Goal: Task Accomplishment & Management: Manage account settings

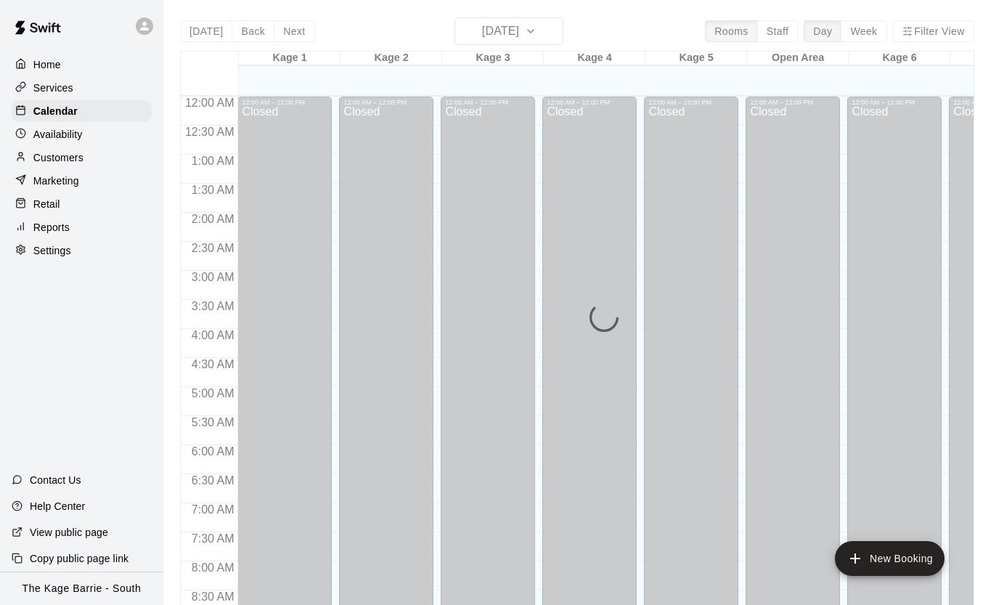
scroll to position [537, 0]
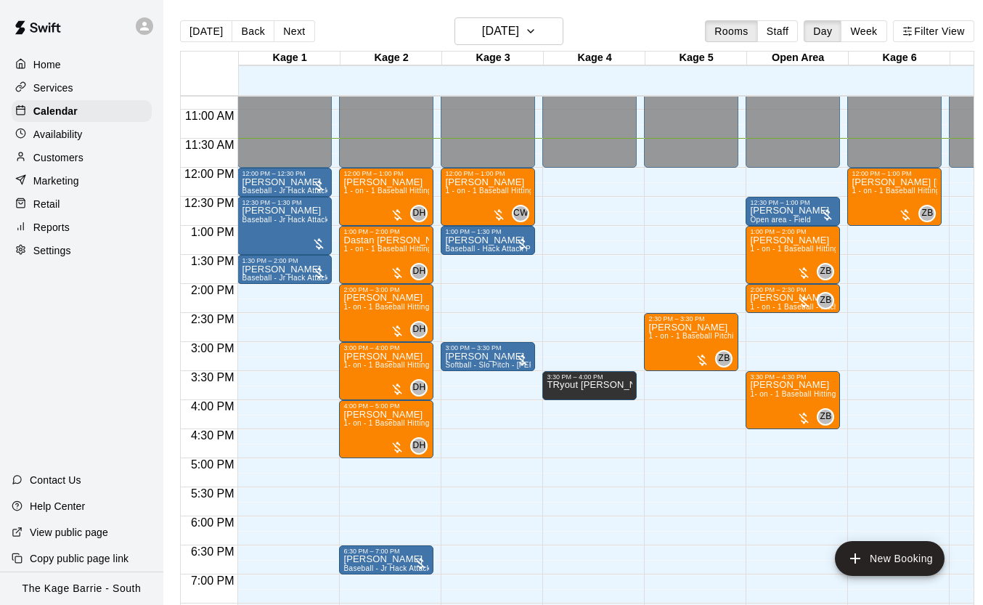
scroll to position [615, 0]
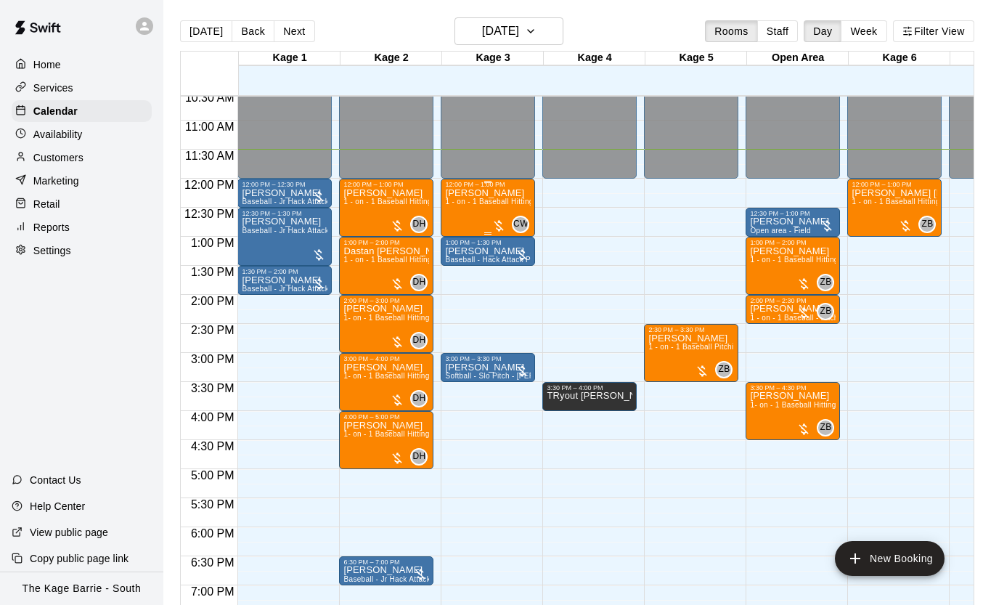
click at [469, 209] on div "[PERSON_NAME] 1 - on - 1 Baseball Hitting and Pitching Clinic" at bounding box center [488, 490] width 86 height 605
click at [463, 228] on button "edit" at bounding box center [460, 238] width 29 height 28
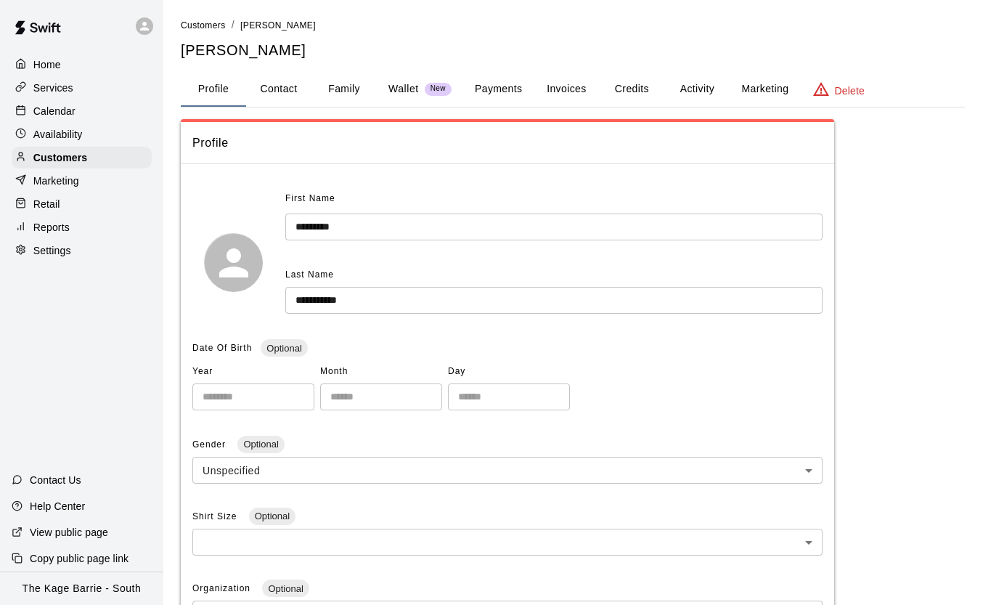
click at [348, 88] on button "Family" at bounding box center [344, 89] width 65 height 35
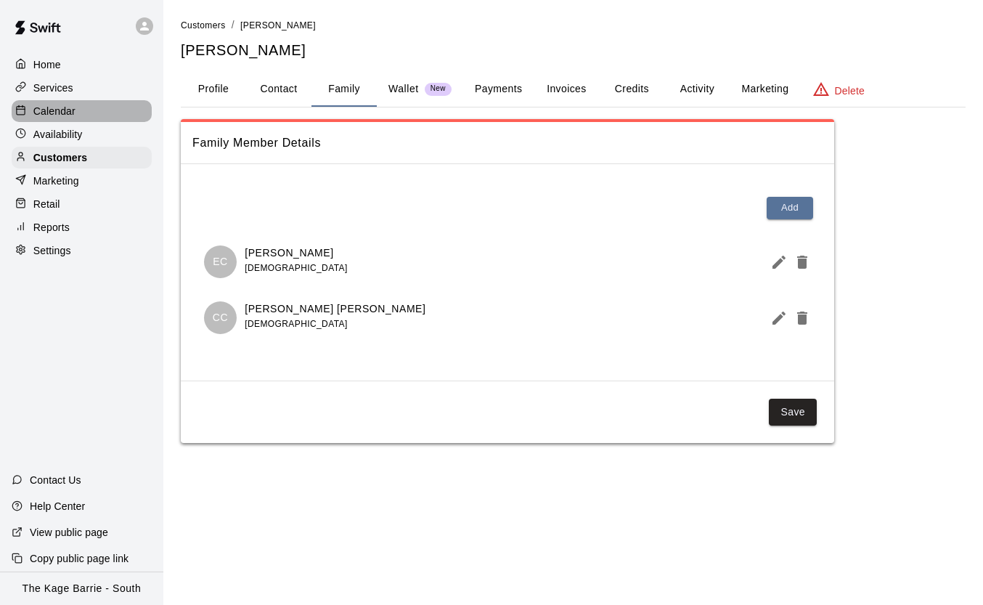
click at [70, 101] on div "Calendar" at bounding box center [82, 111] width 140 height 22
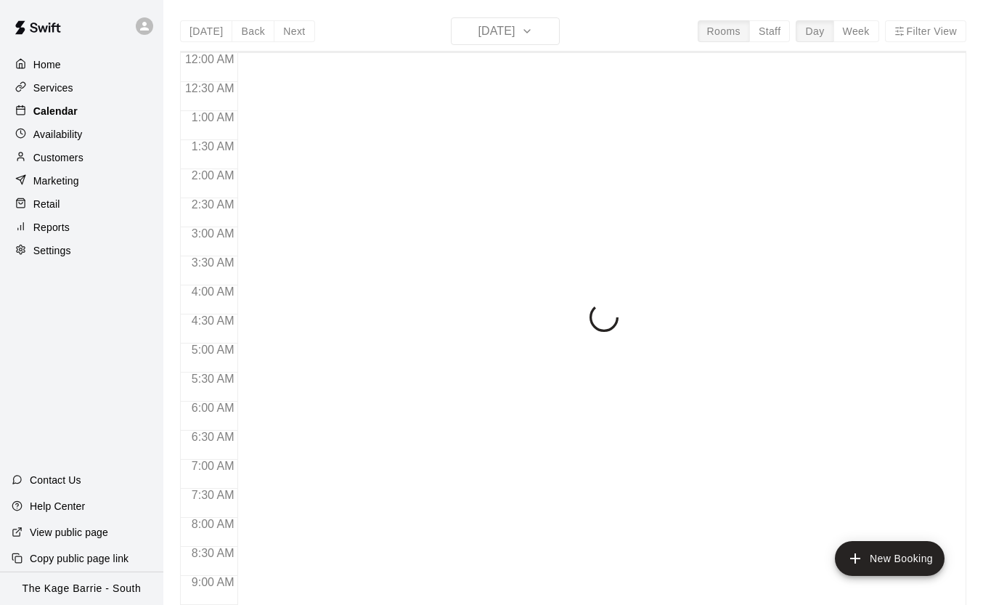
scroll to position [668, 0]
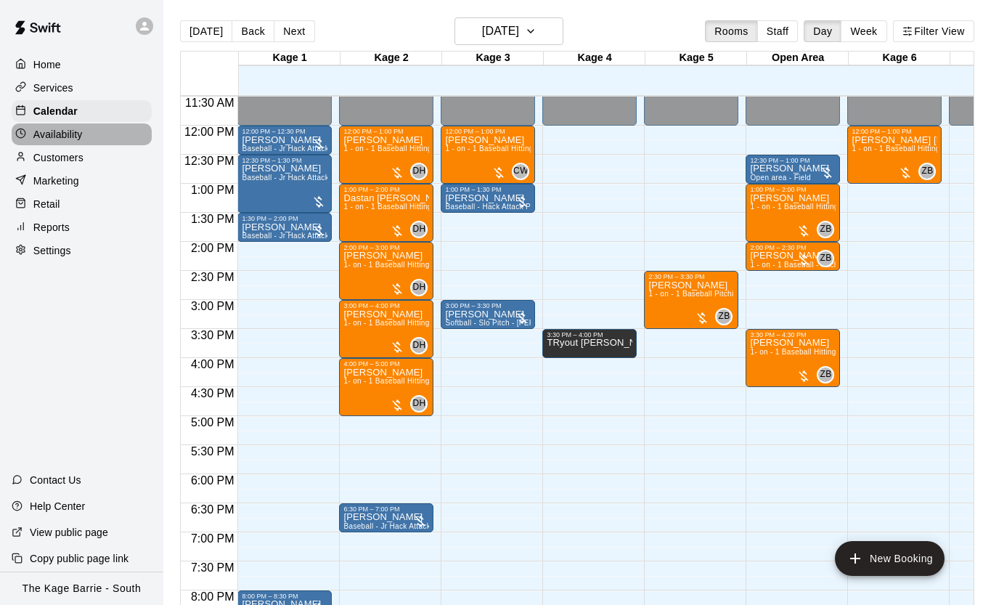
click at [78, 139] on p "Availability" at bounding box center [57, 134] width 49 height 15
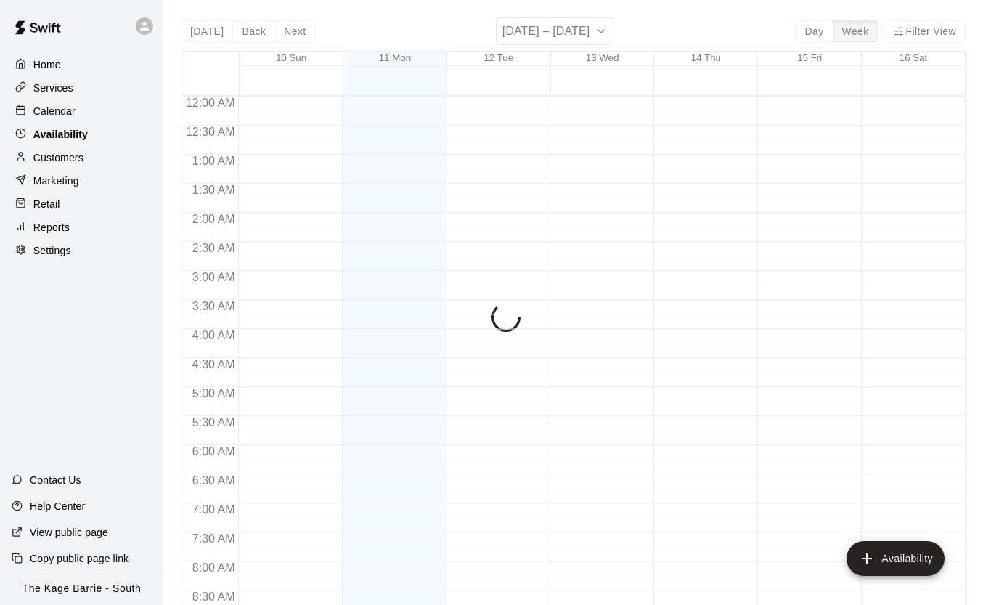
scroll to position [668, 0]
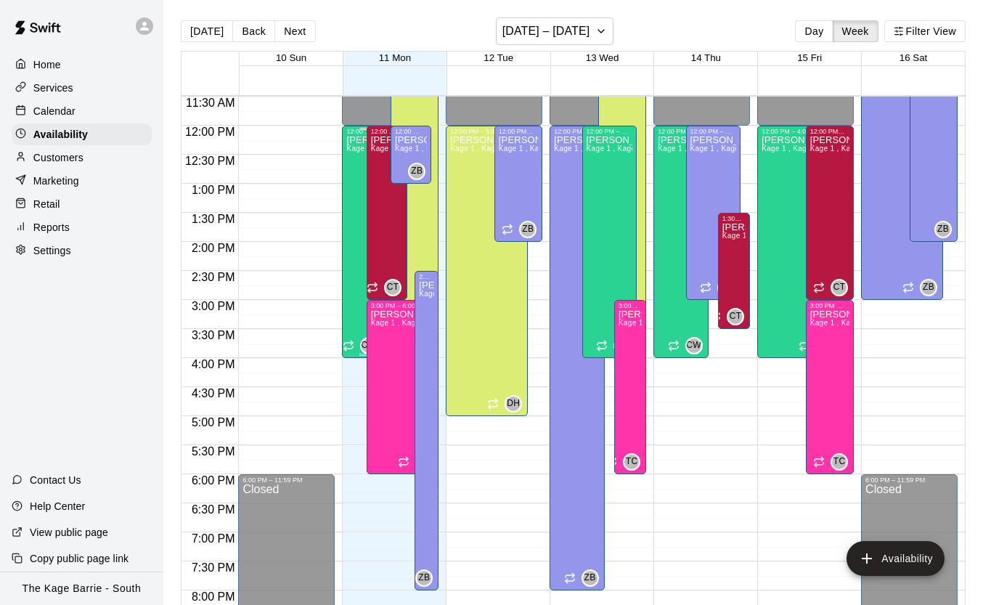
click at [357, 193] on div "Cole White Kage 1 , Kage 2, Kage 3, Kage 4, Kage 5, Open Area, STAFF SCHEDULE, …" at bounding box center [362, 437] width 32 height 605
click at [356, 187] on icon "delete" at bounding box center [361, 184] width 17 height 17
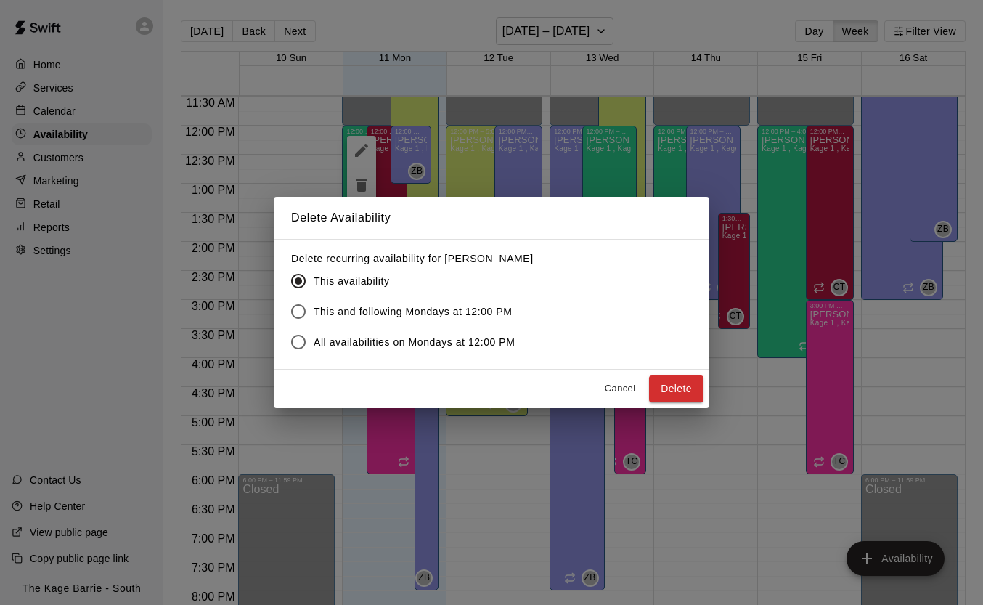
click at [675, 394] on button "Delete" at bounding box center [676, 388] width 54 height 27
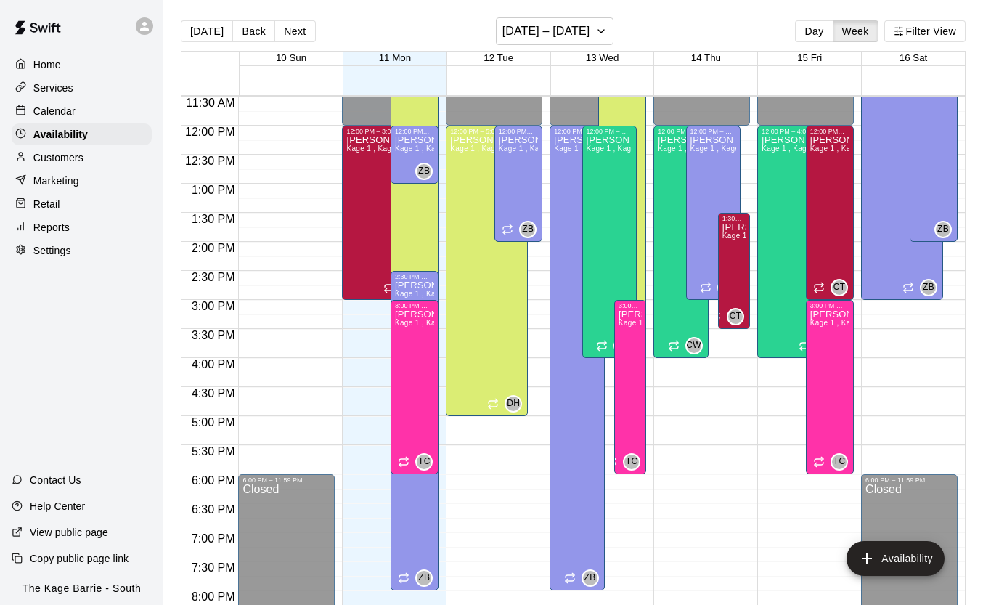
scroll to position [1, 0]
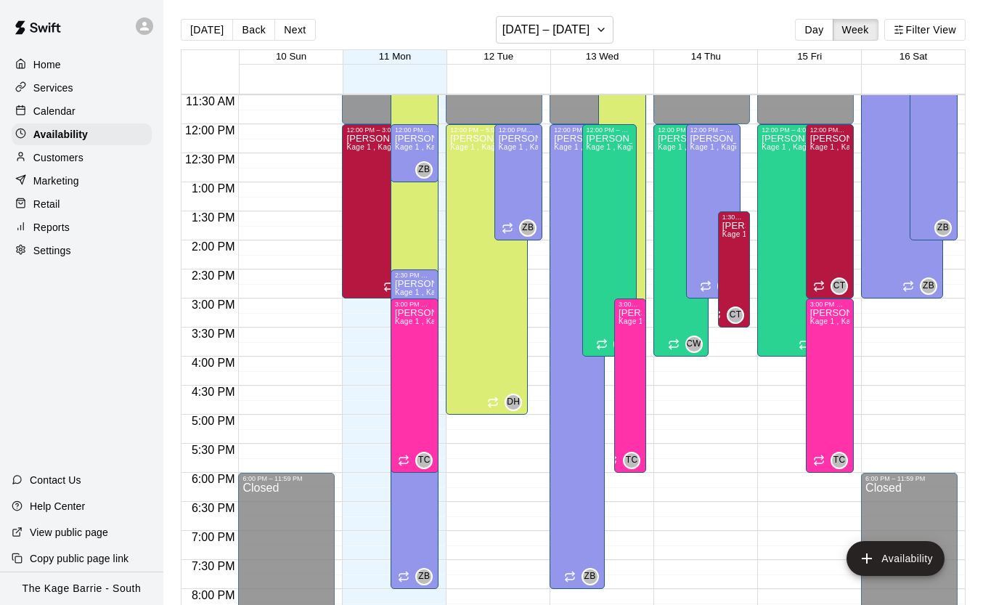
click at [99, 108] on div "Calendar" at bounding box center [82, 111] width 140 height 22
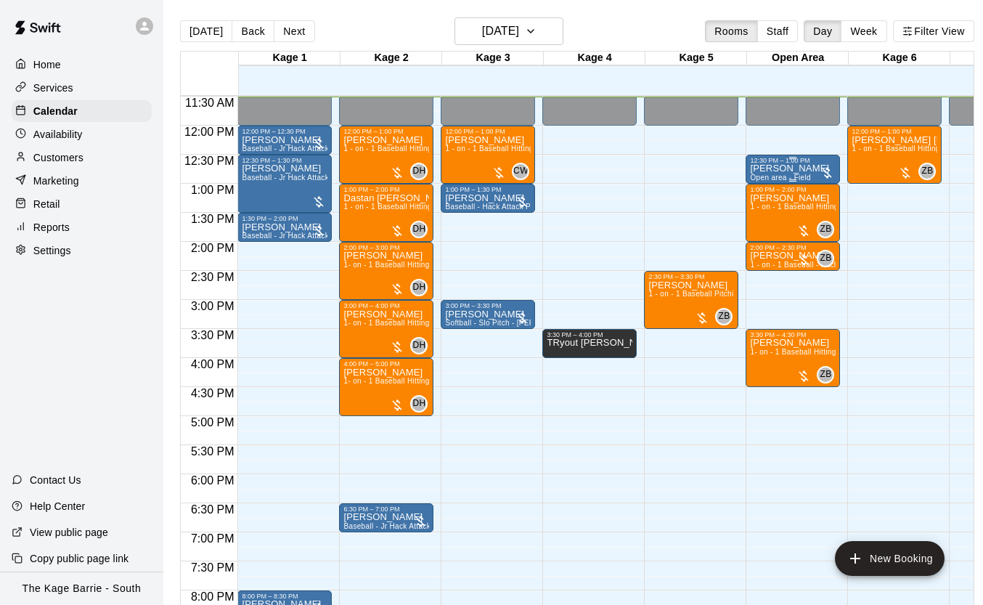
scroll to position [0, 1]
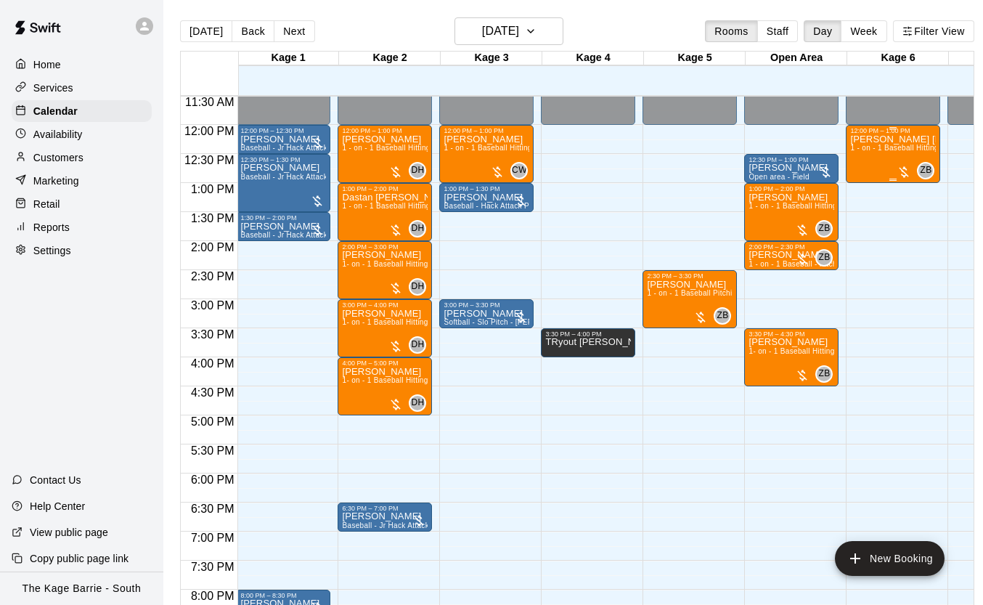
click at [895, 156] on div "Connolly Cox 1 - on - 1 Baseball Hitting and Pitching Clinic" at bounding box center [893, 436] width 86 height 605
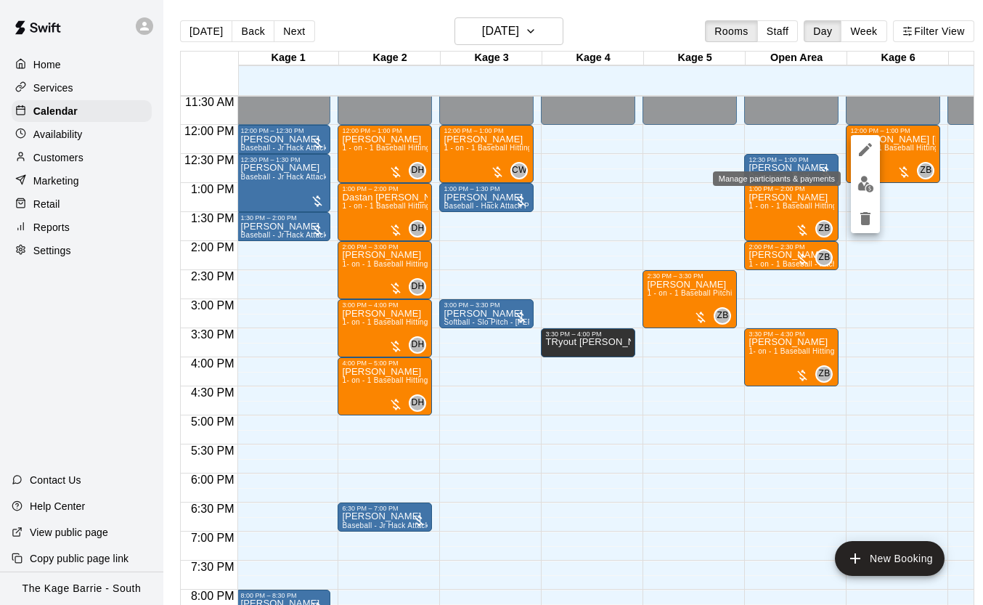
click at [867, 184] on img "edit" at bounding box center [866, 184] width 17 height 17
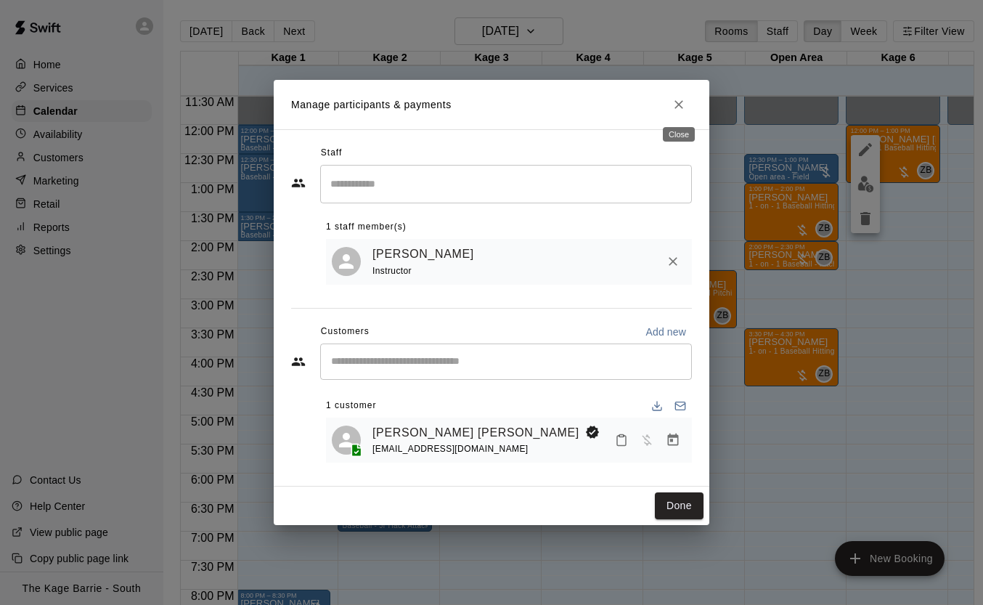
click at [683, 105] on icon "Close" at bounding box center [679, 104] width 15 height 15
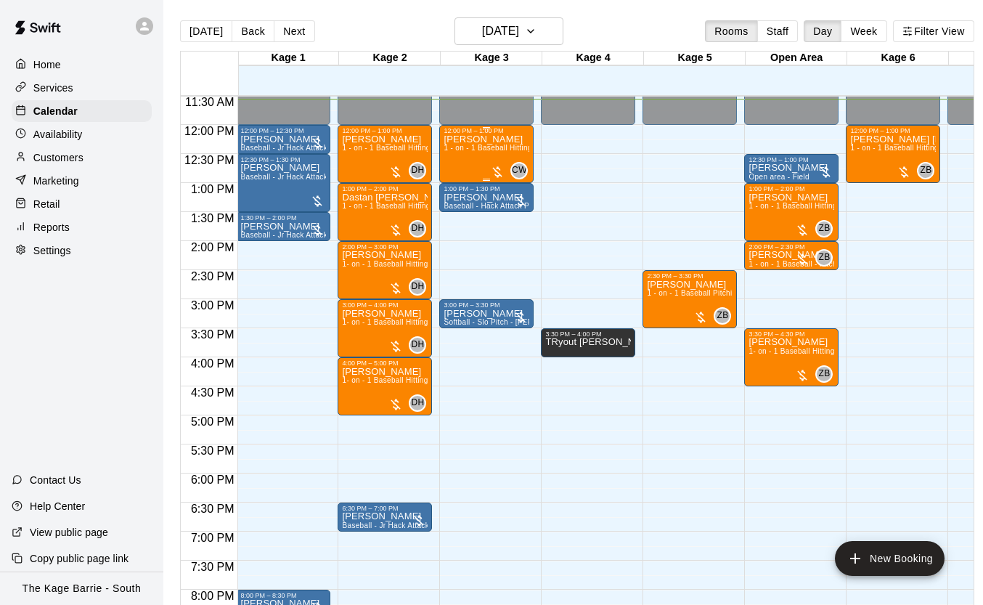
click at [472, 158] on div "Ellis Cox 1 - on - 1 Baseball Hitting and Pitching Clinic" at bounding box center [487, 436] width 86 height 605
click at [459, 190] on img "edit" at bounding box center [459, 184] width 17 height 17
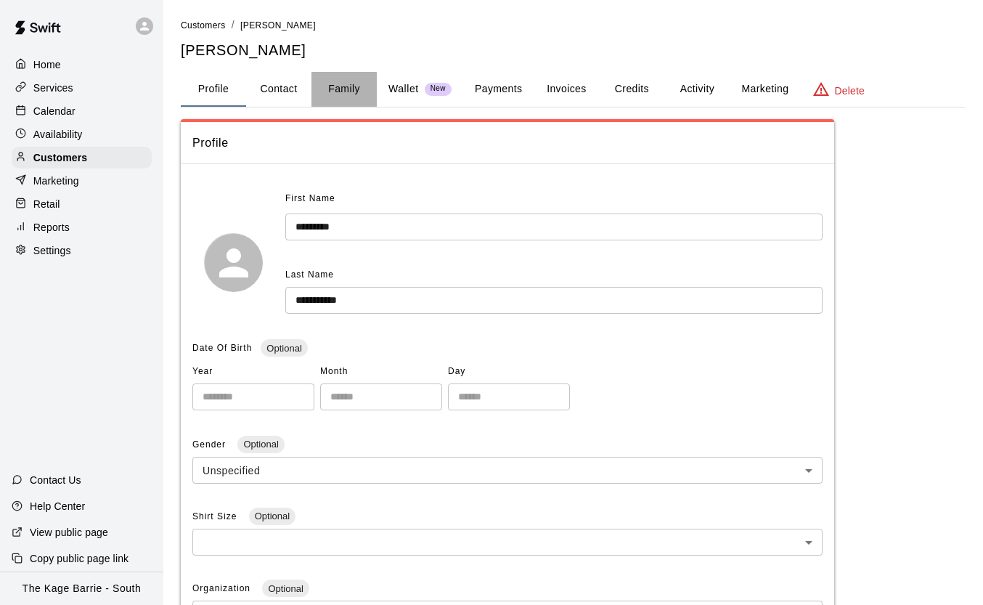
click at [353, 85] on button "Family" at bounding box center [344, 89] width 65 height 35
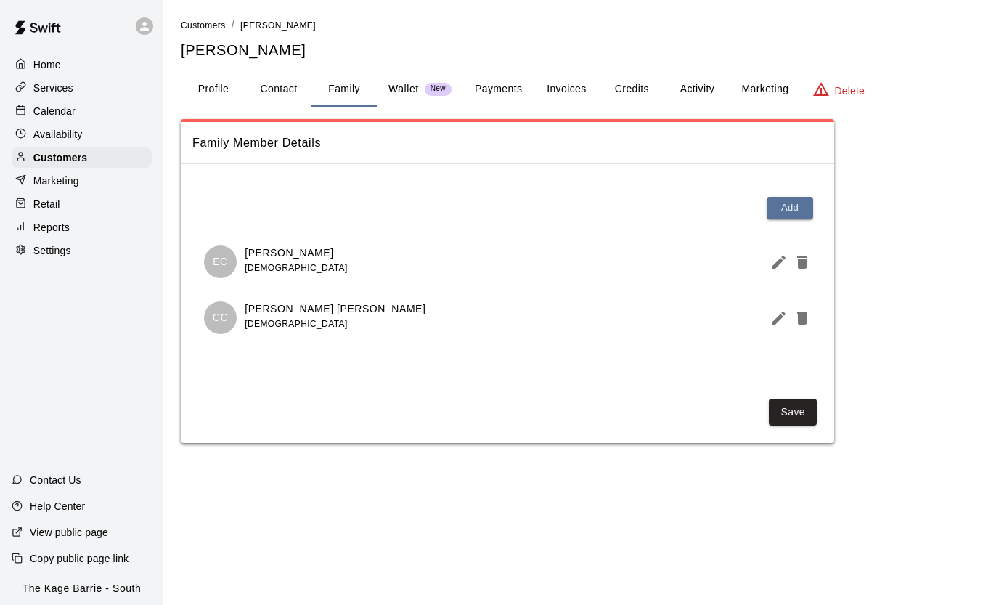
click at [767, 262] on button "Edit Member" at bounding box center [776, 262] width 23 height 29
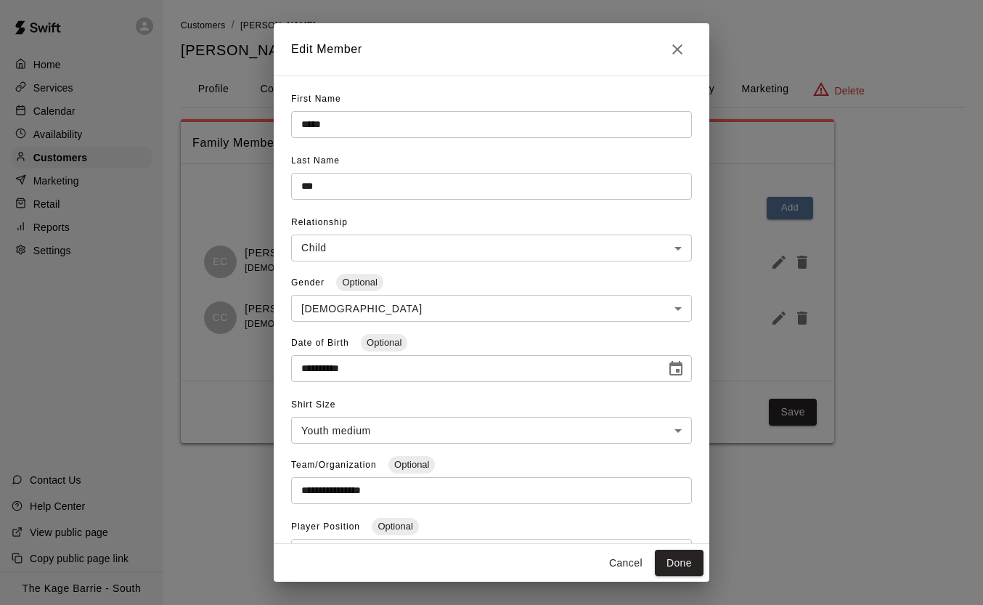
click at [678, 52] on icon "Close" at bounding box center [677, 49] width 17 height 17
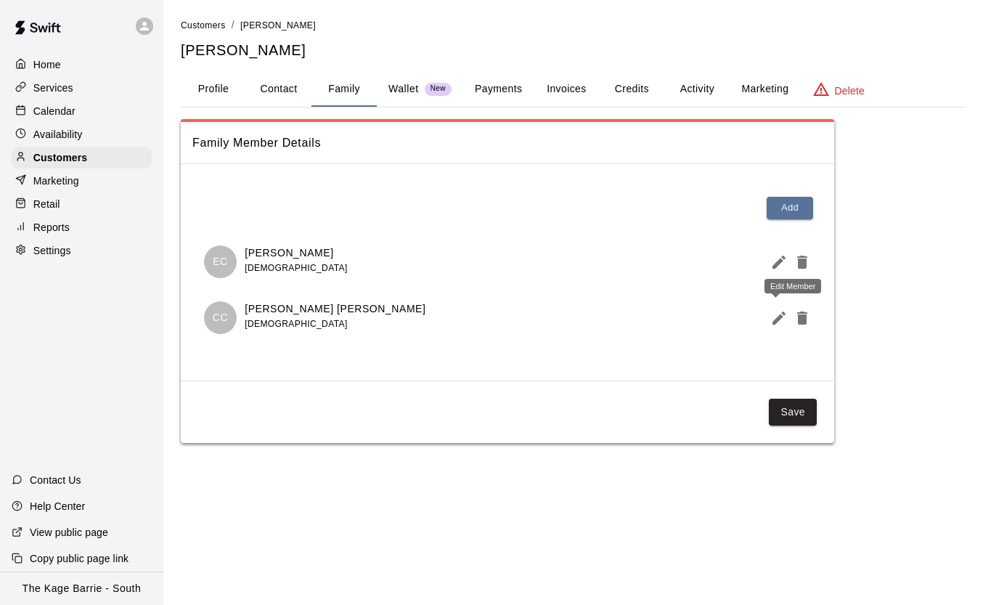
click at [773, 325] on icon "Edit Member" at bounding box center [779, 317] width 17 height 17
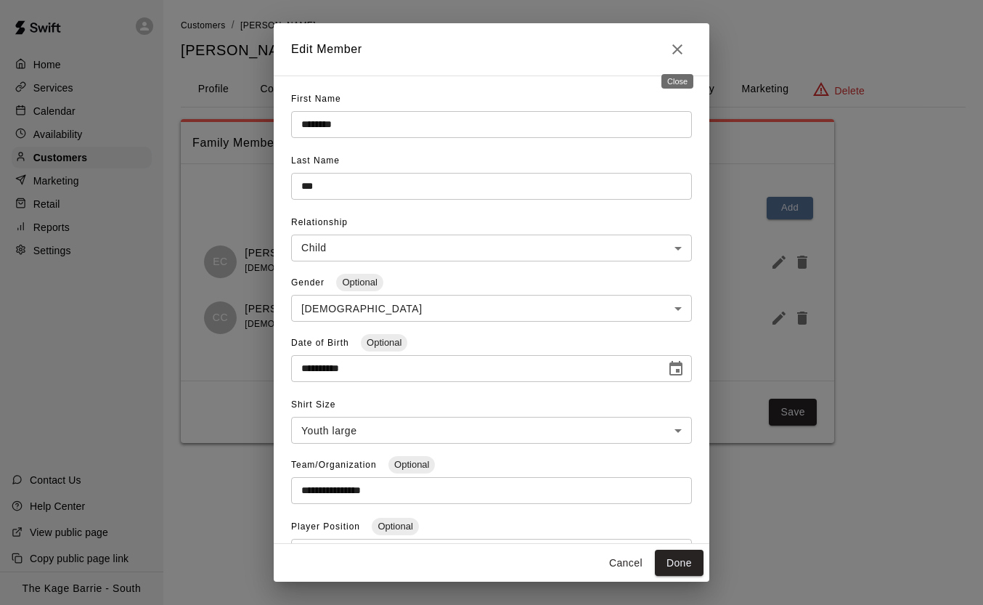
click at [685, 49] on icon "Close" at bounding box center [677, 49] width 17 height 17
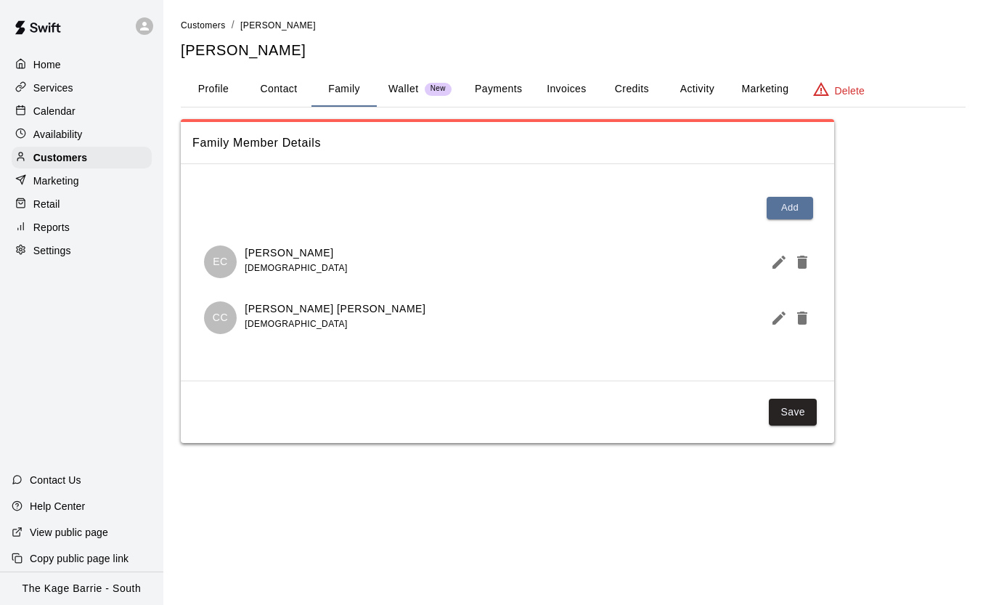
click at [94, 105] on div "Calendar" at bounding box center [82, 111] width 140 height 22
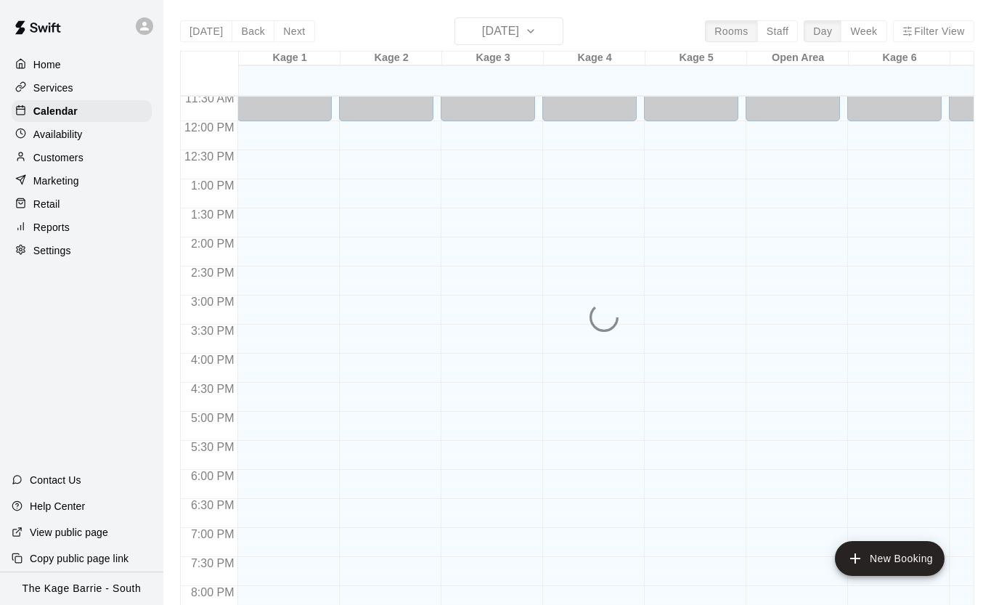
scroll to position [0, 1]
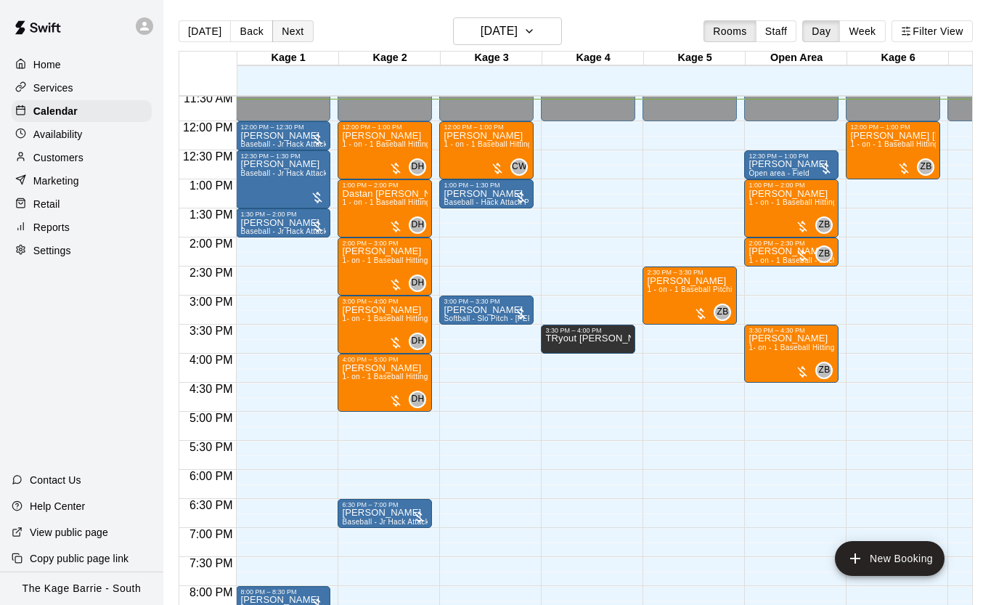
click at [304, 28] on button "Next" at bounding box center [292, 31] width 41 height 22
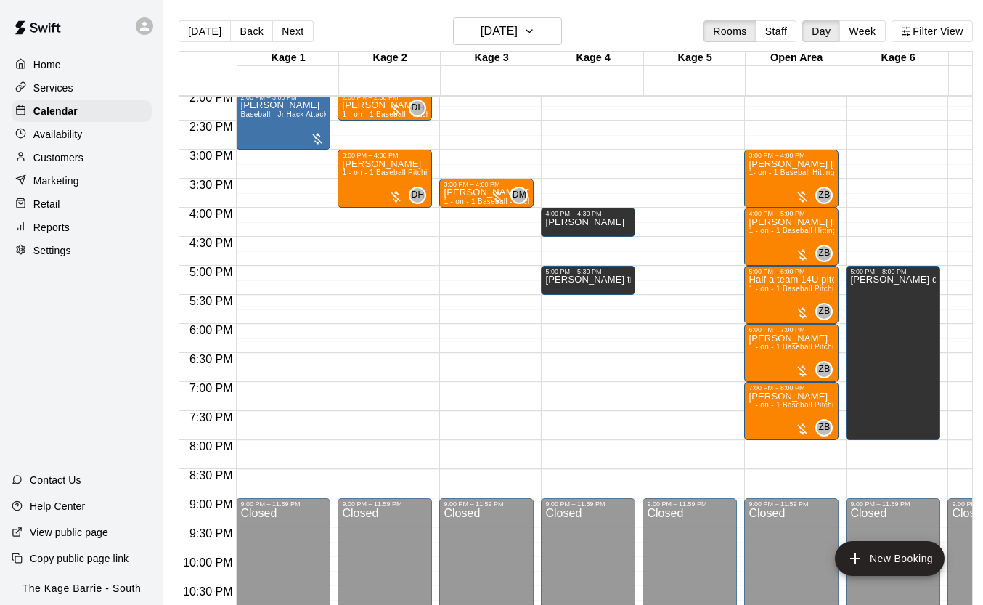
scroll to position [824, 0]
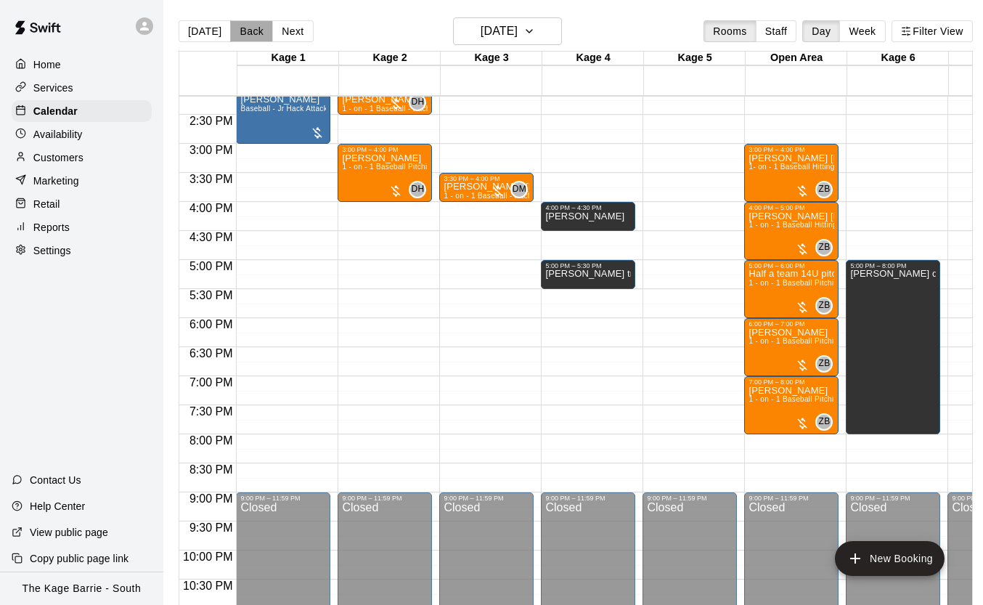
click at [250, 33] on button "Back" at bounding box center [251, 31] width 43 height 22
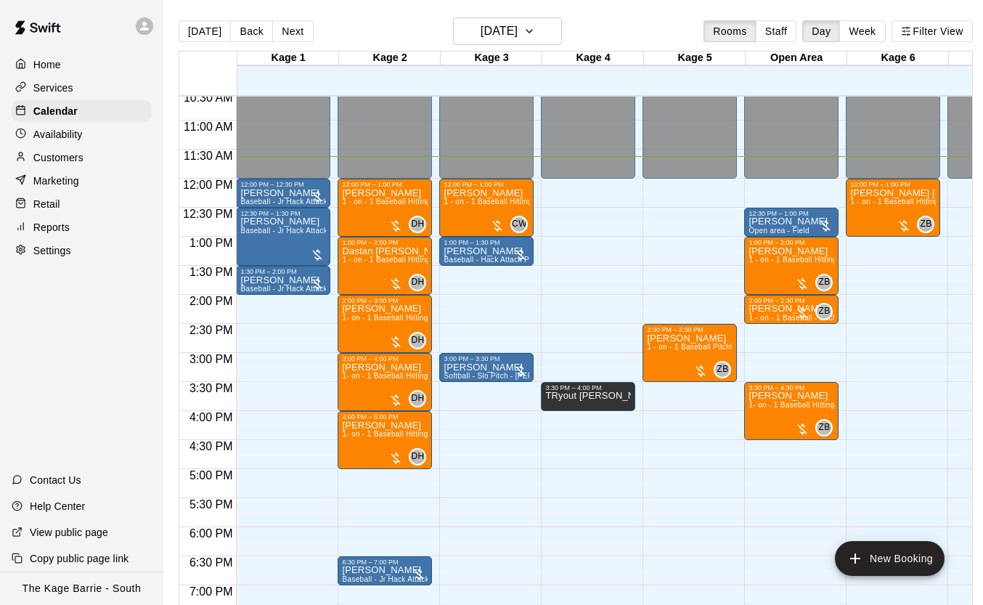
scroll to position [617, 0]
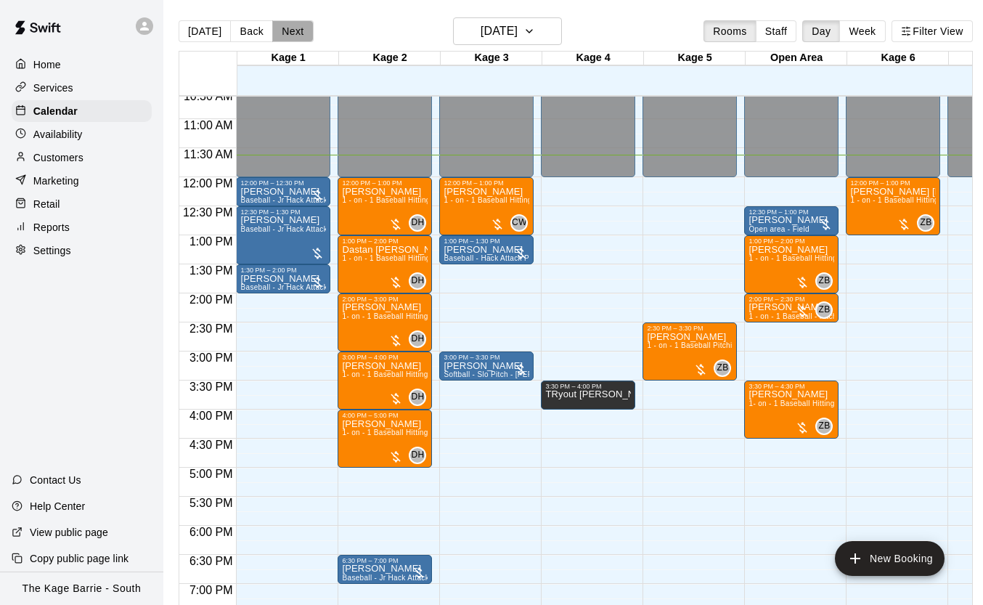
click at [293, 33] on button "Next" at bounding box center [292, 31] width 41 height 22
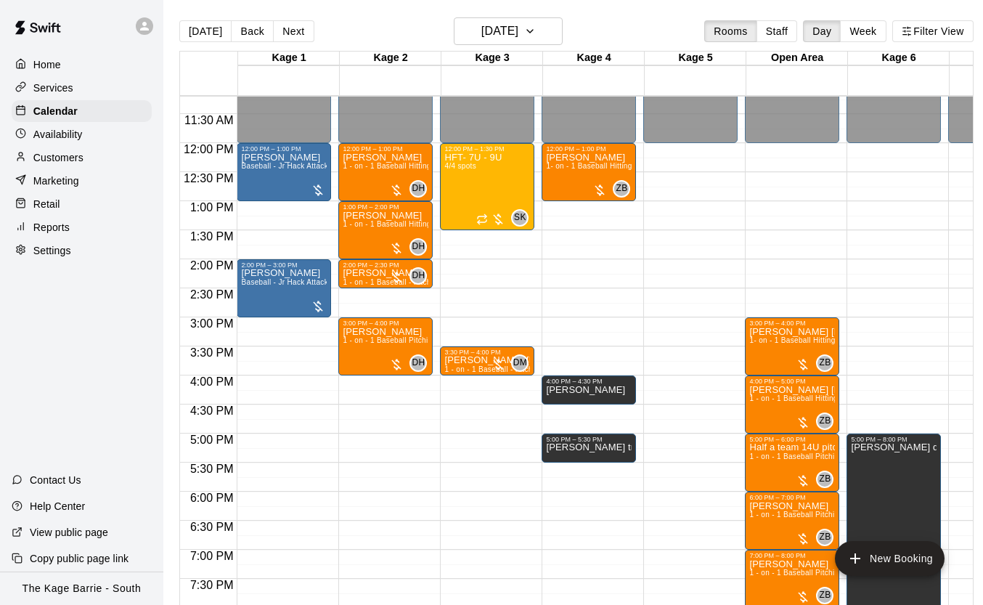
scroll to position [648, 0]
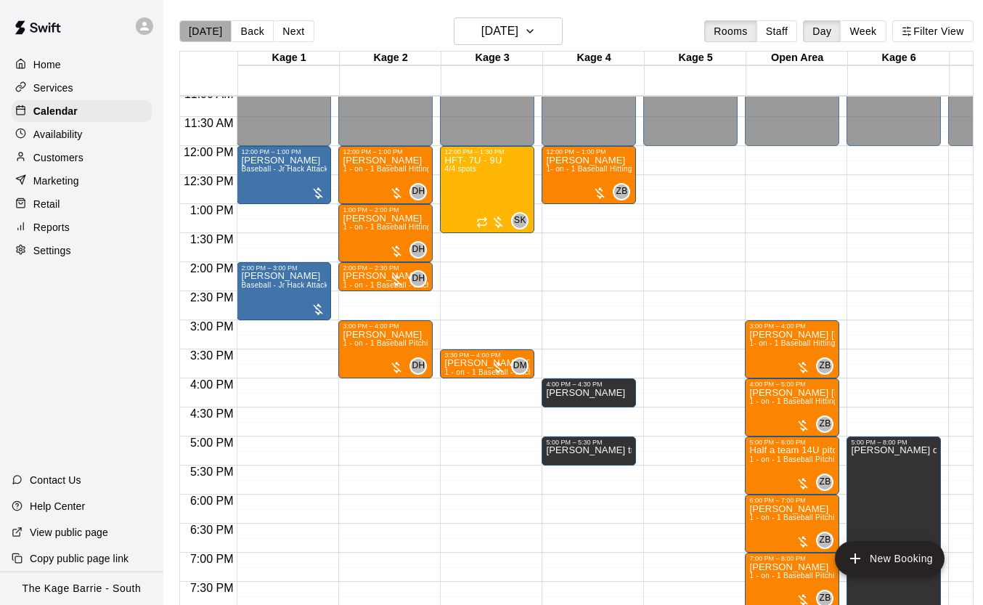
click at [207, 36] on button "[DATE]" at bounding box center [205, 31] width 52 height 22
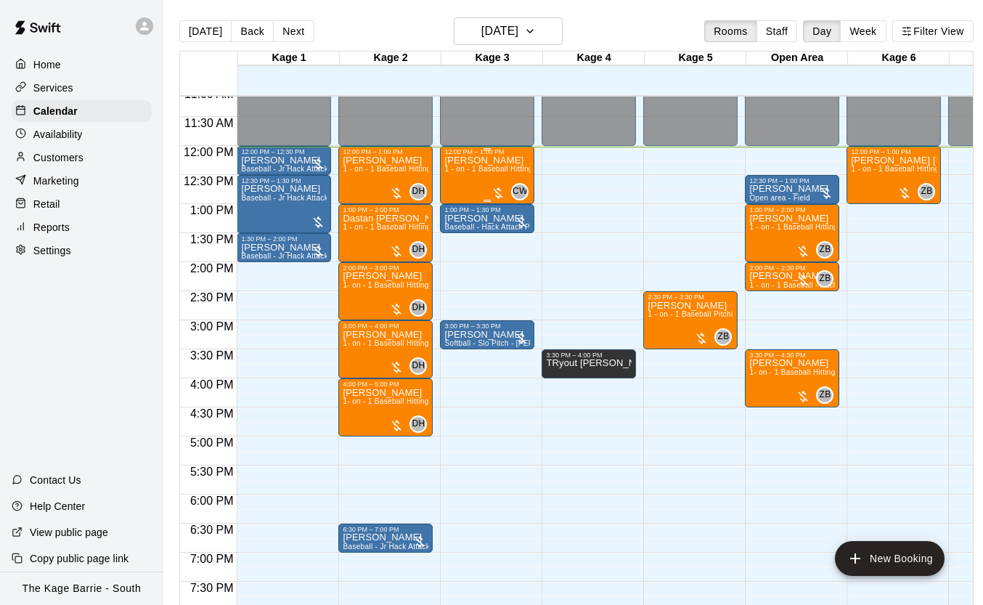
click at [479, 173] on span "1 - on - 1 Baseball Hitting and Pitching Clinic" at bounding box center [521, 169] width 155 height 8
click at [460, 249] on icon "delete" at bounding box center [460, 249] width 10 height 13
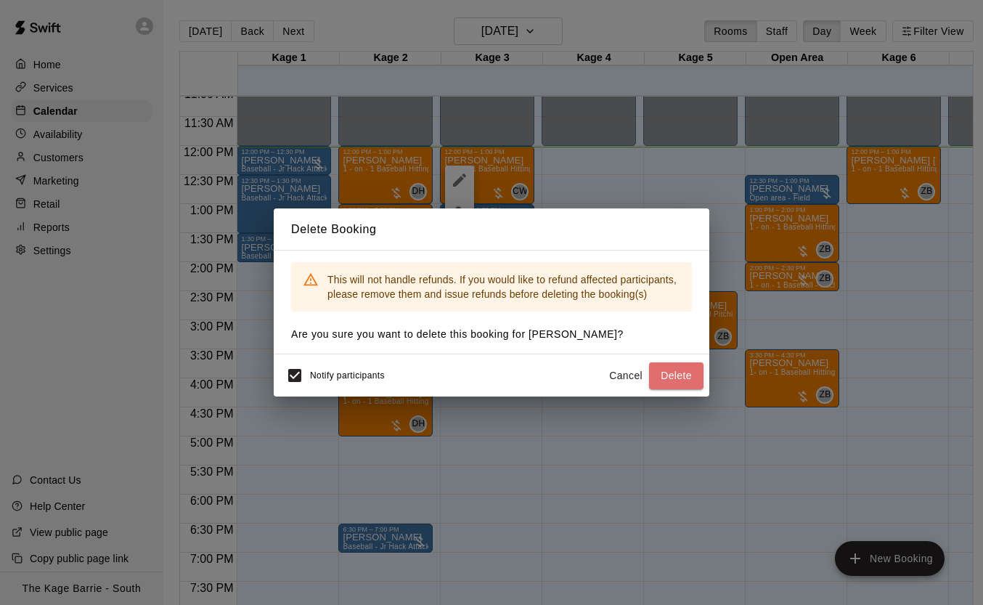
click at [678, 379] on button "Delete" at bounding box center [676, 375] width 54 height 27
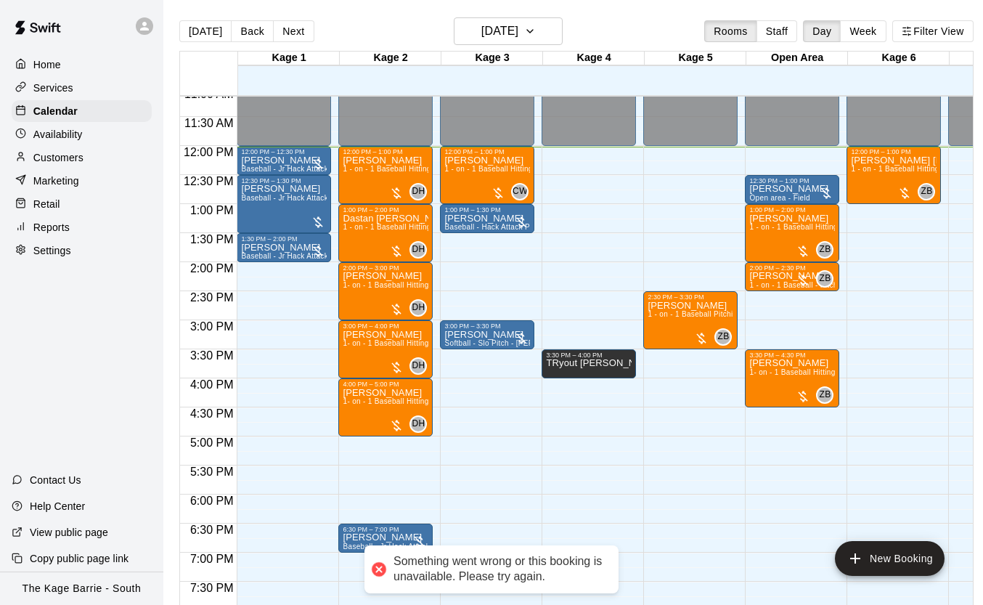
scroll to position [0, 7]
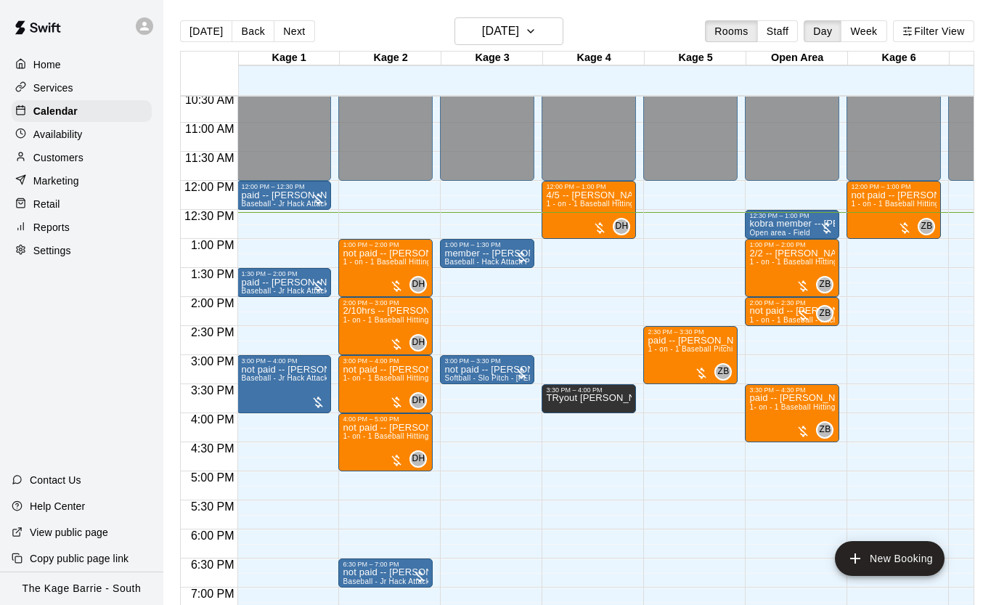
scroll to position [611, 1]
